Goal: Task Accomplishment & Management: Manage account settings

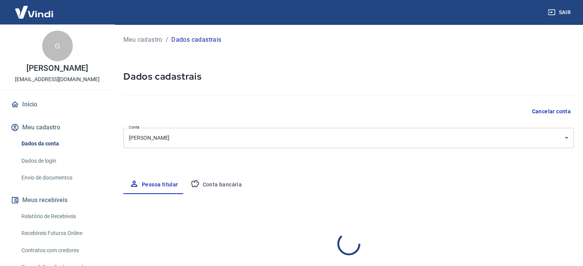
select select "PR"
select select "business"
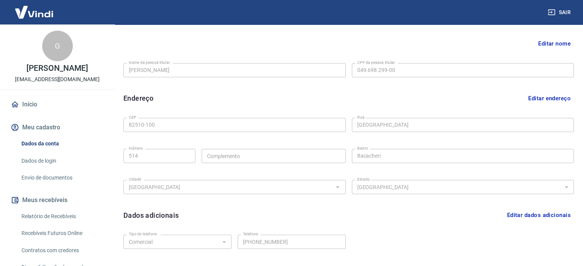
scroll to position [192, 0]
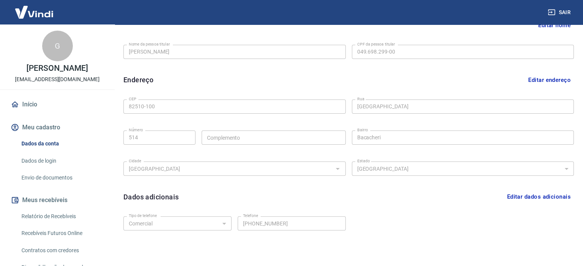
click at [57, 175] on link "Envio de documentos" at bounding box center [61, 178] width 87 height 16
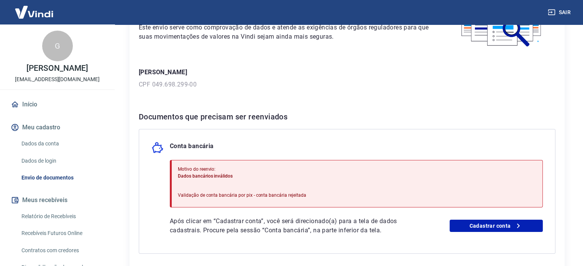
scroll to position [77, 0]
